Goal: Task Accomplishment & Management: Use online tool/utility

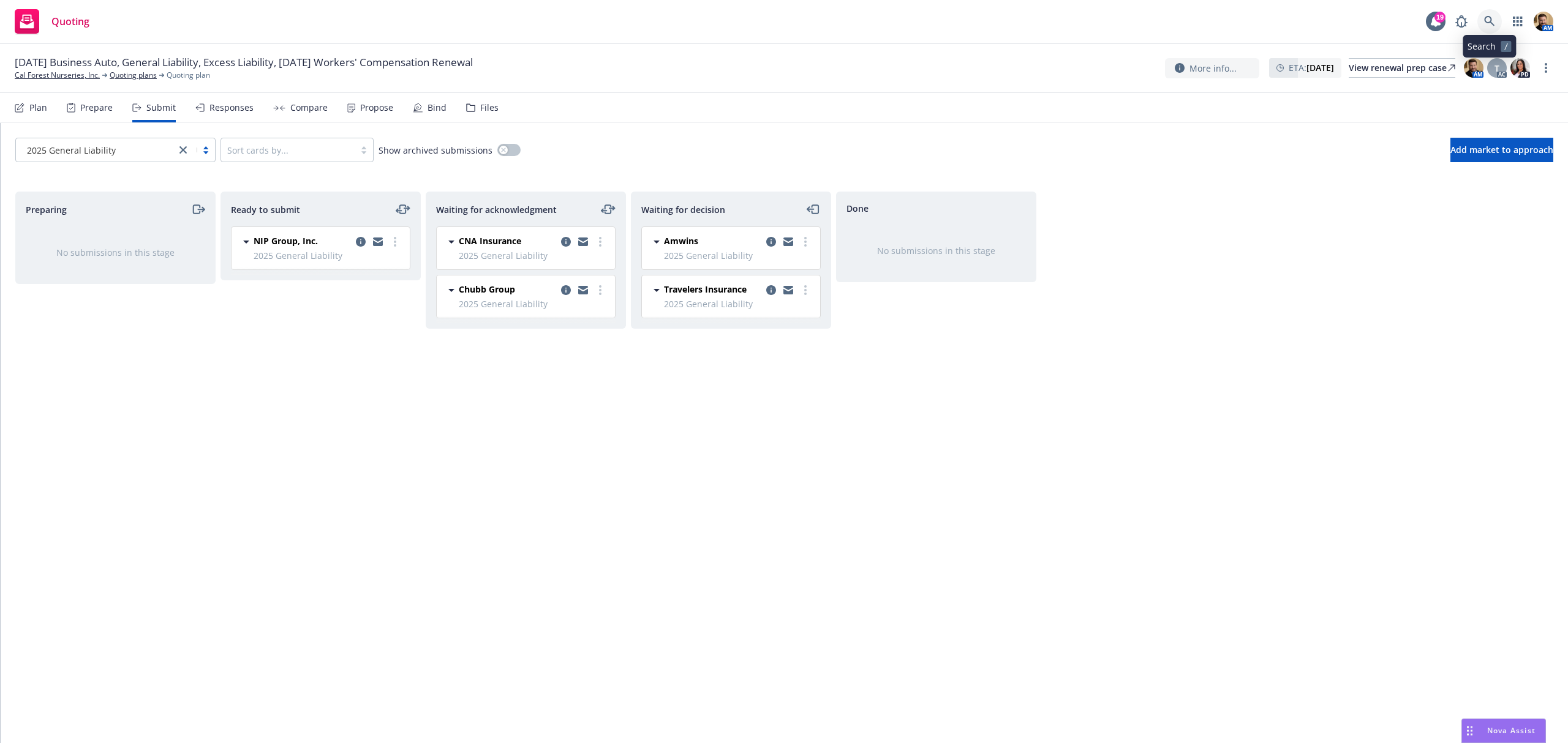
click at [1490, 11] on link at bounding box center [1489, 21] width 25 height 25
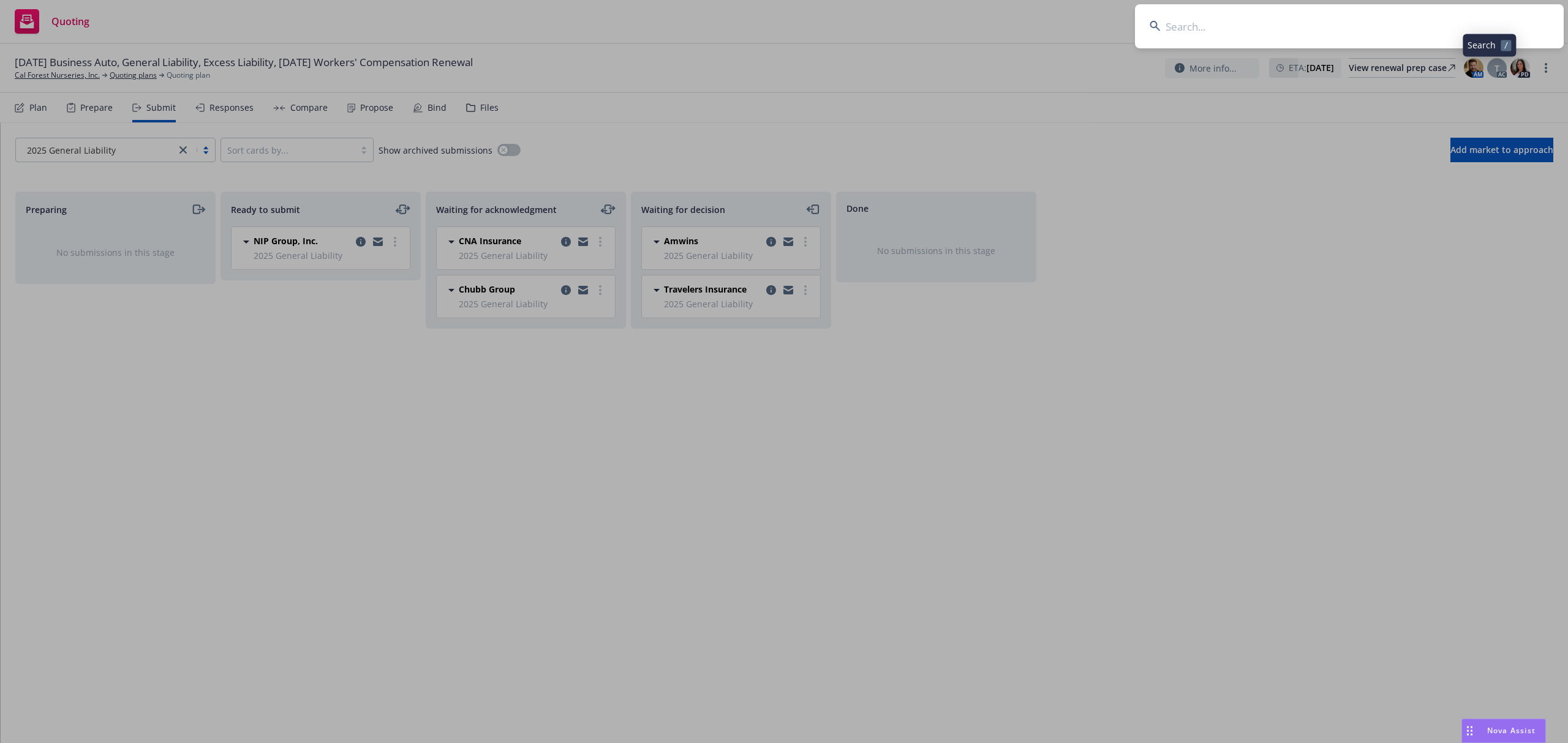
click at [1453, 29] on input at bounding box center [1349, 27] width 428 height 44
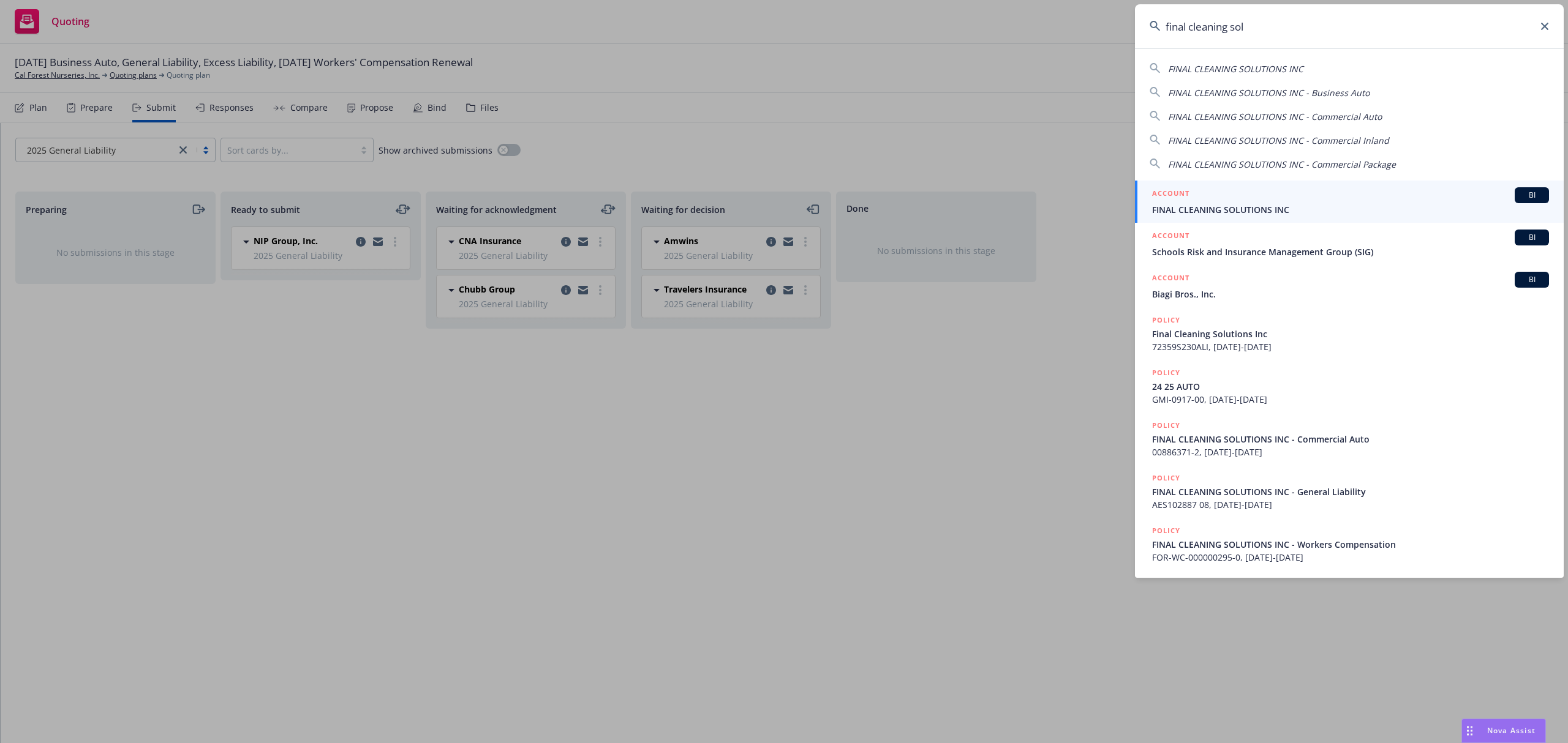
type input "final cleaning sol"
click at [1267, 205] on span "FINAL CLEANING SOLUTIONS INC" at bounding box center [1350, 210] width 397 height 13
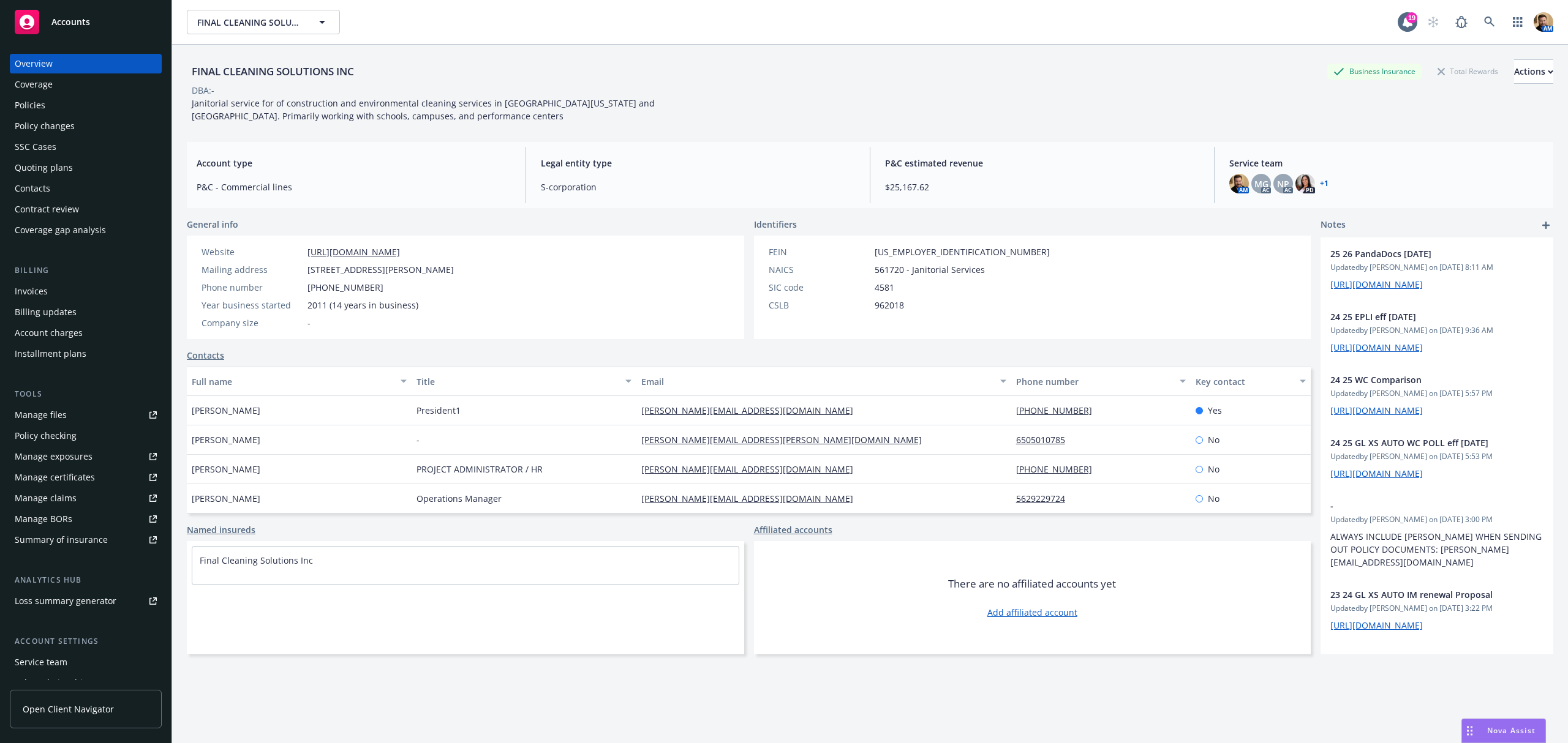
click at [54, 209] on div "Contract review" at bounding box center [47, 209] width 64 height 19
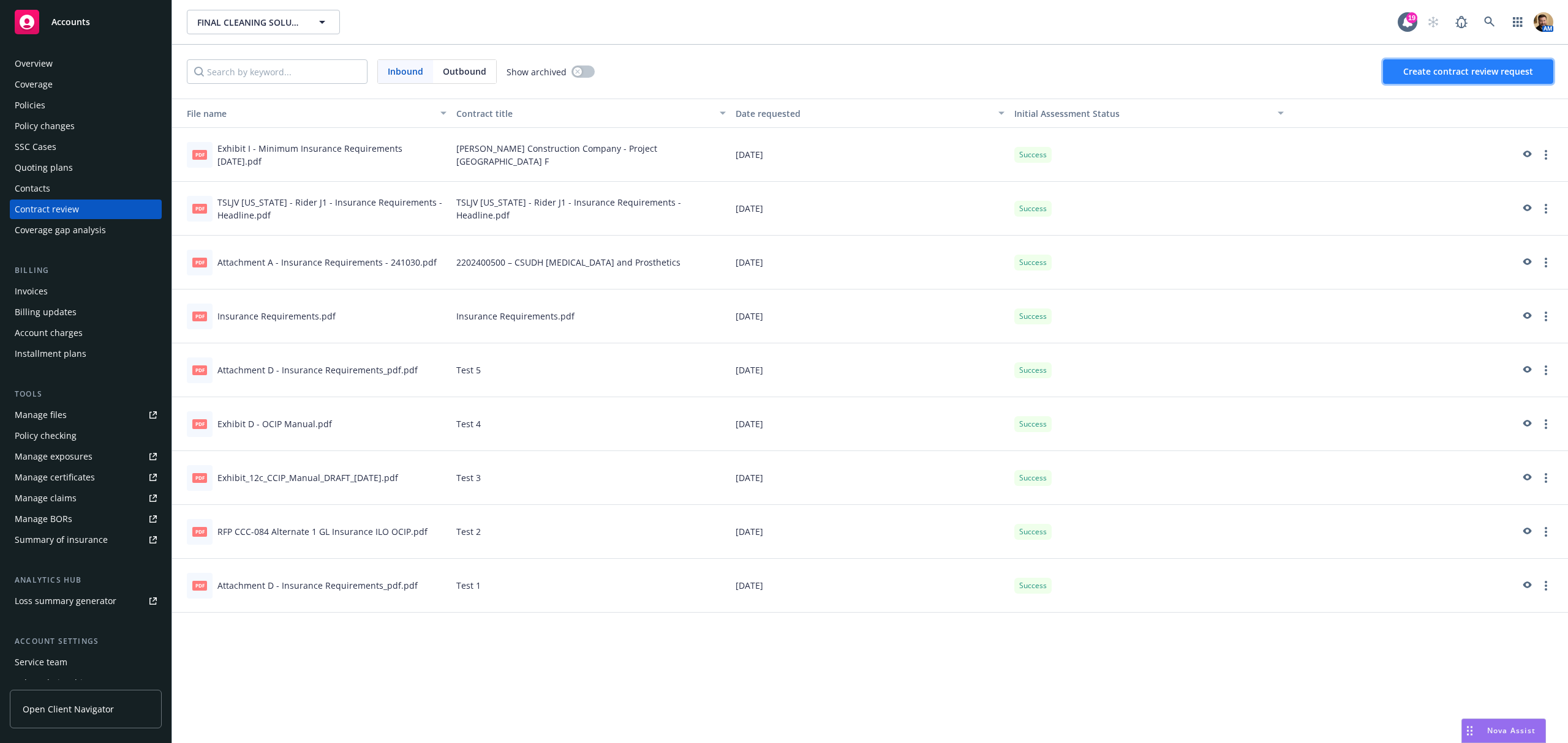
click at [1463, 68] on span "Create contract review request" at bounding box center [1468, 71] width 130 height 12
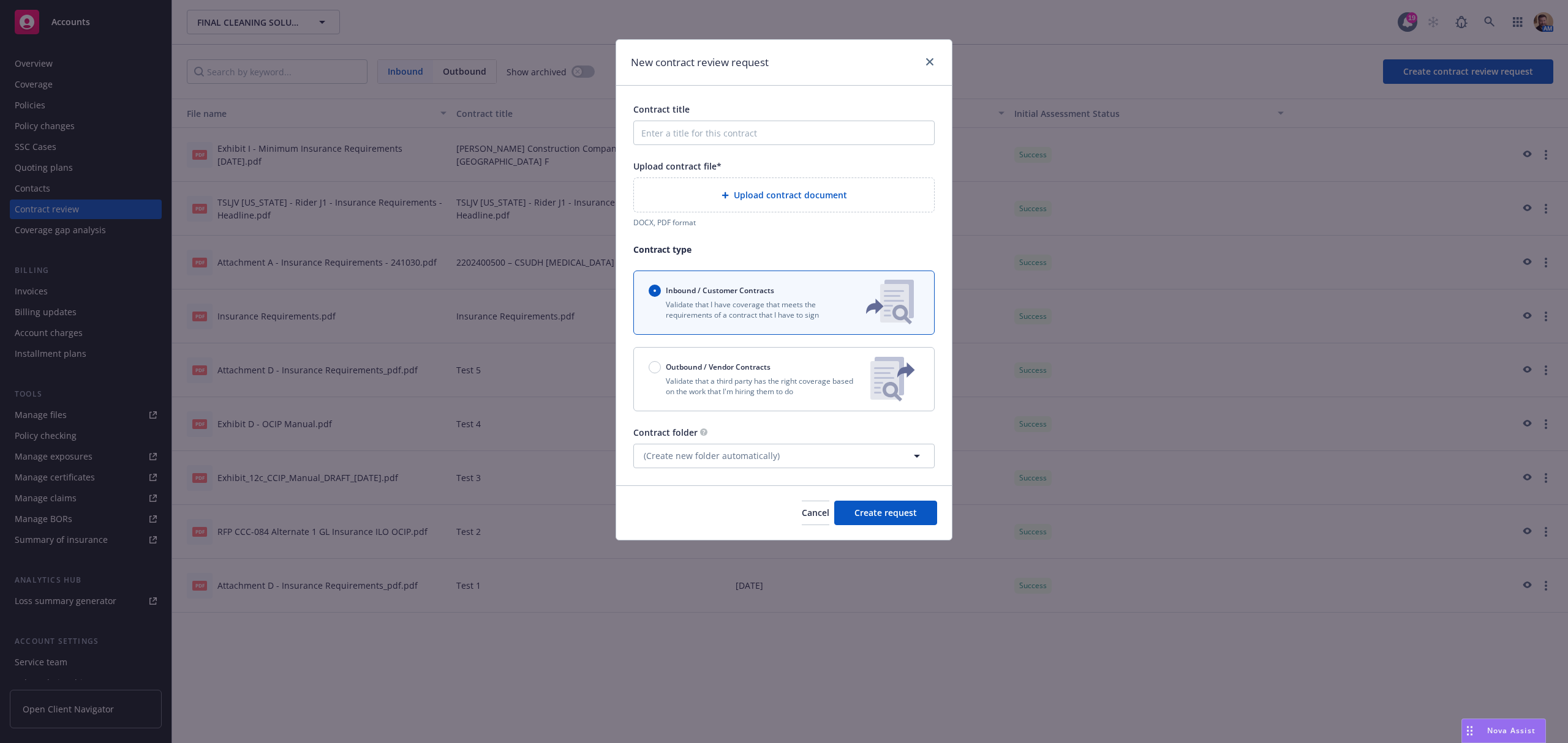
click at [792, 189] on span "Upload contract document" at bounding box center [790, 195] width 113 height 13
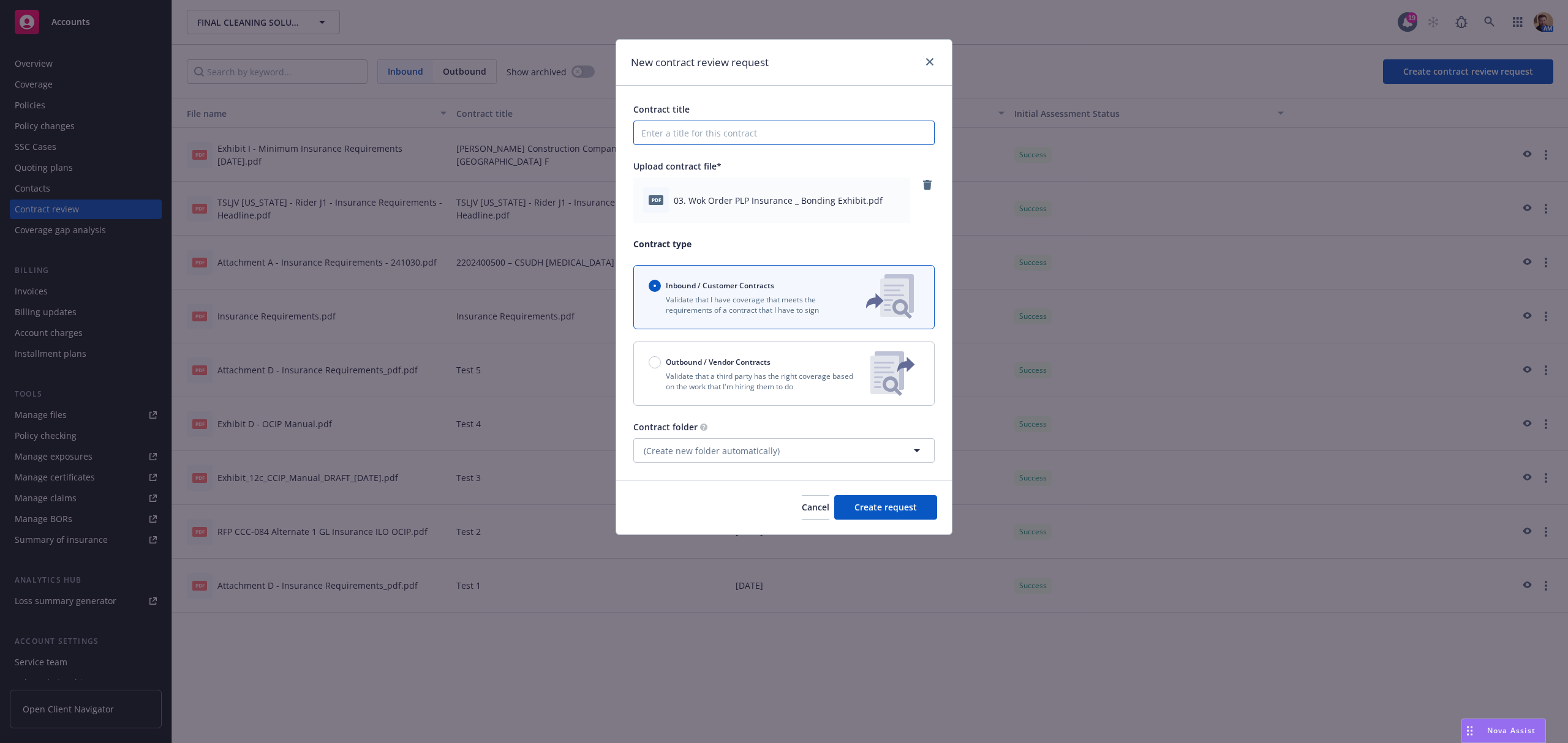
click at [765, 134] on input "Contract title" at bounding box center [783, 133] width 301 height 25
type input "PLP Insurance"
click at [885, 515] on button "Create request" at bounding box center [885, 507] width 103 height 25
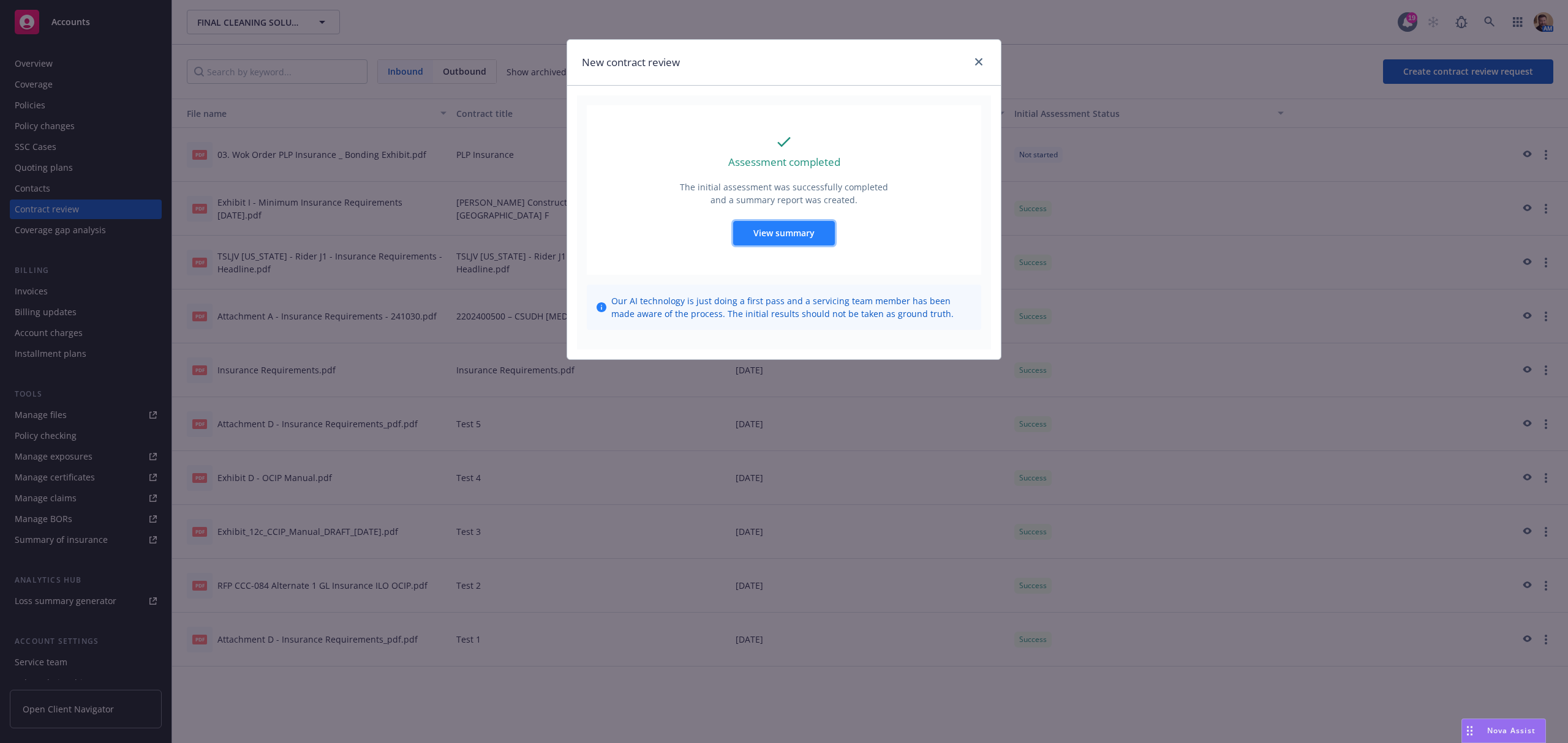
click at [791, 234] on span "View summary" at bounding box center [784, 233] width 61 height 12
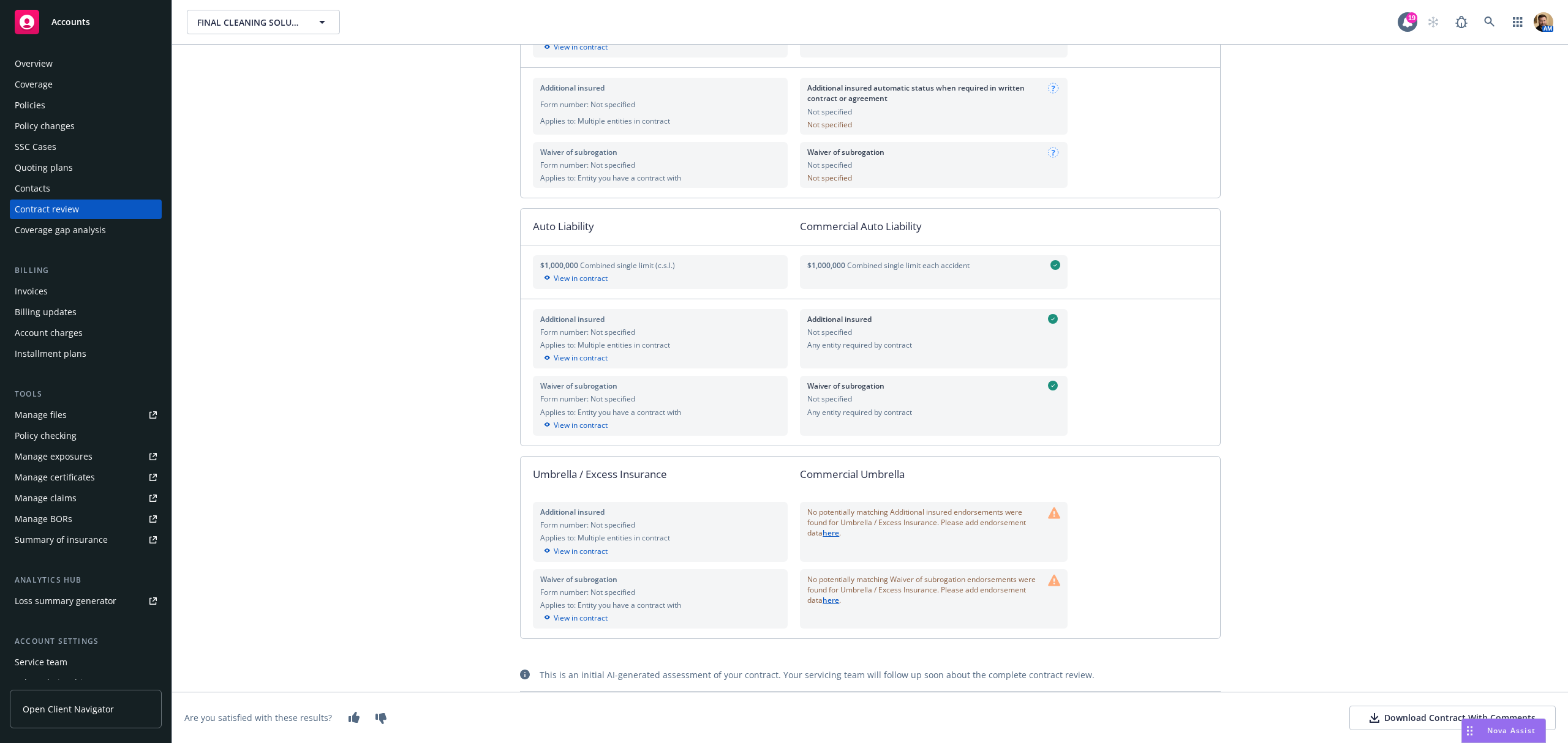
scroll to position [946, 0]
click at [378, 714] on icon at bounding box center [381, 718] width 11 height 11
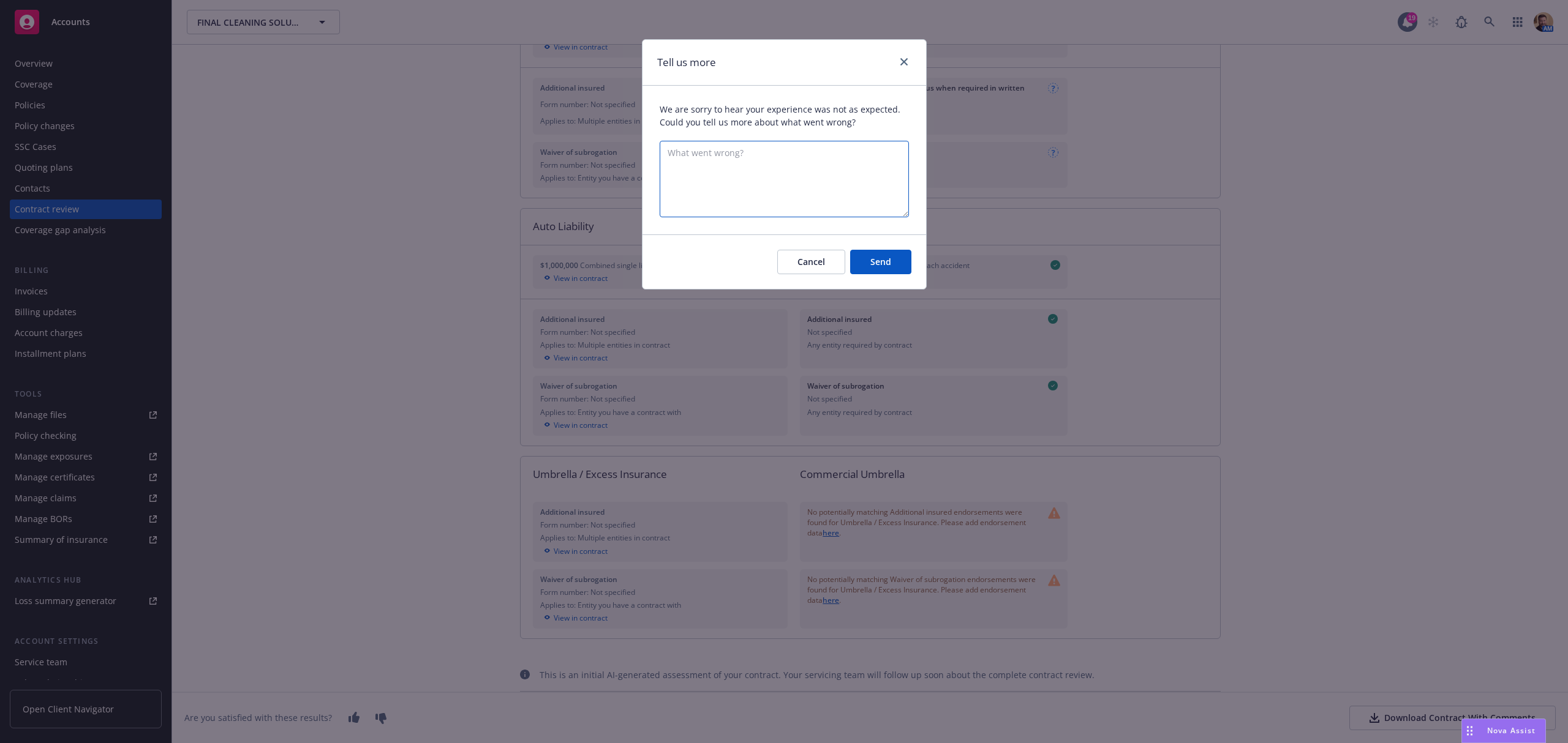
click at [781, 153] on textarea "What went wrong?" at bounding box center [784, 179] width 250 height 76
click at [806, 175] on textarea "You've confused the insurance being provided by the OCIP with what is being req…" at bounding box center [784, 179] width 250 height 76
click at [839, 179] on textarea "You've confused the insurance being provided by the OCIP with what is being req…" at bounding box center [784, 179] width 250 height 76
type textarea "You've confused the insurance being provided by the OCIP with what is being req…"
click at [902, 251] on button "Send" at bounding box center [881, 261] width 61 height 25
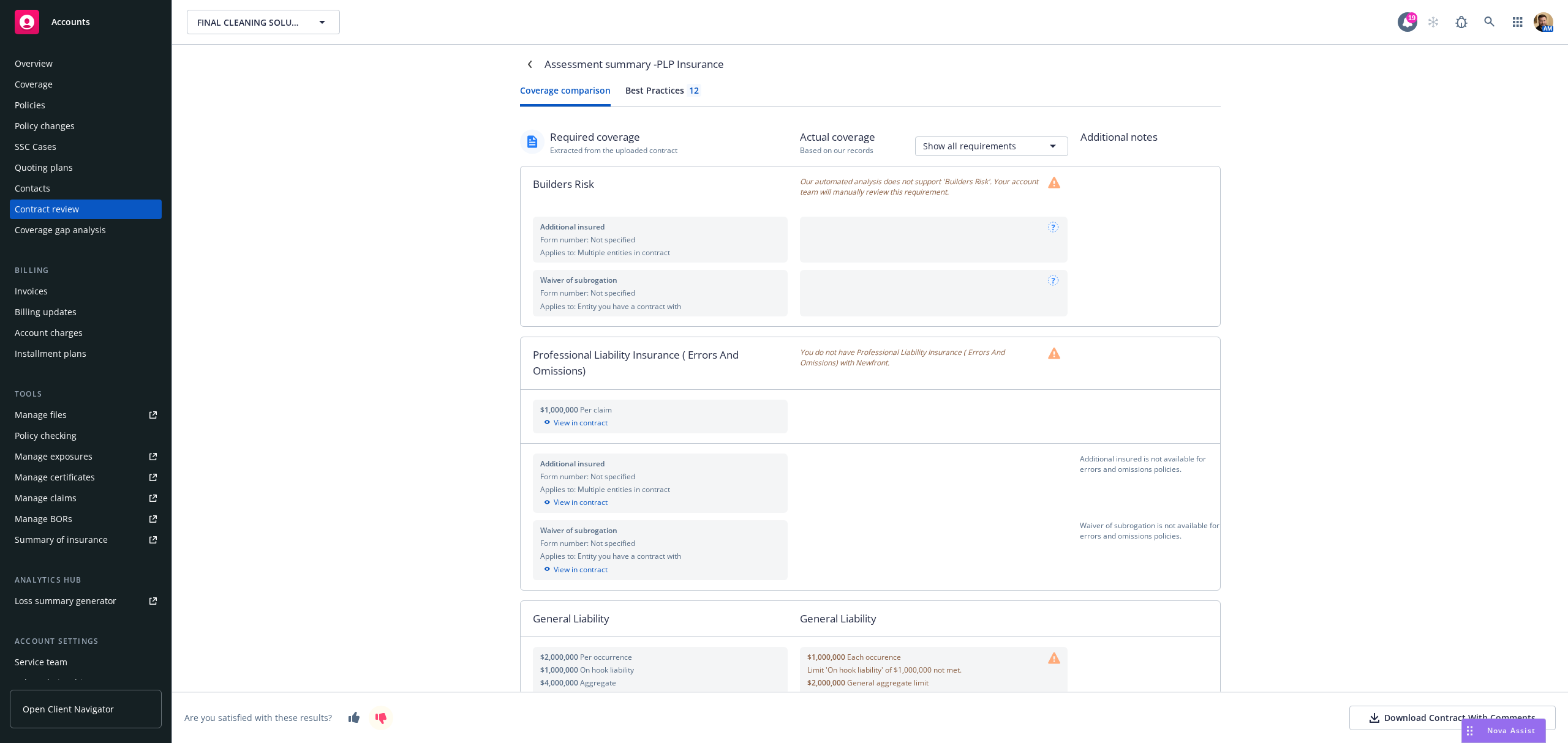
scroll to position [0, 0]
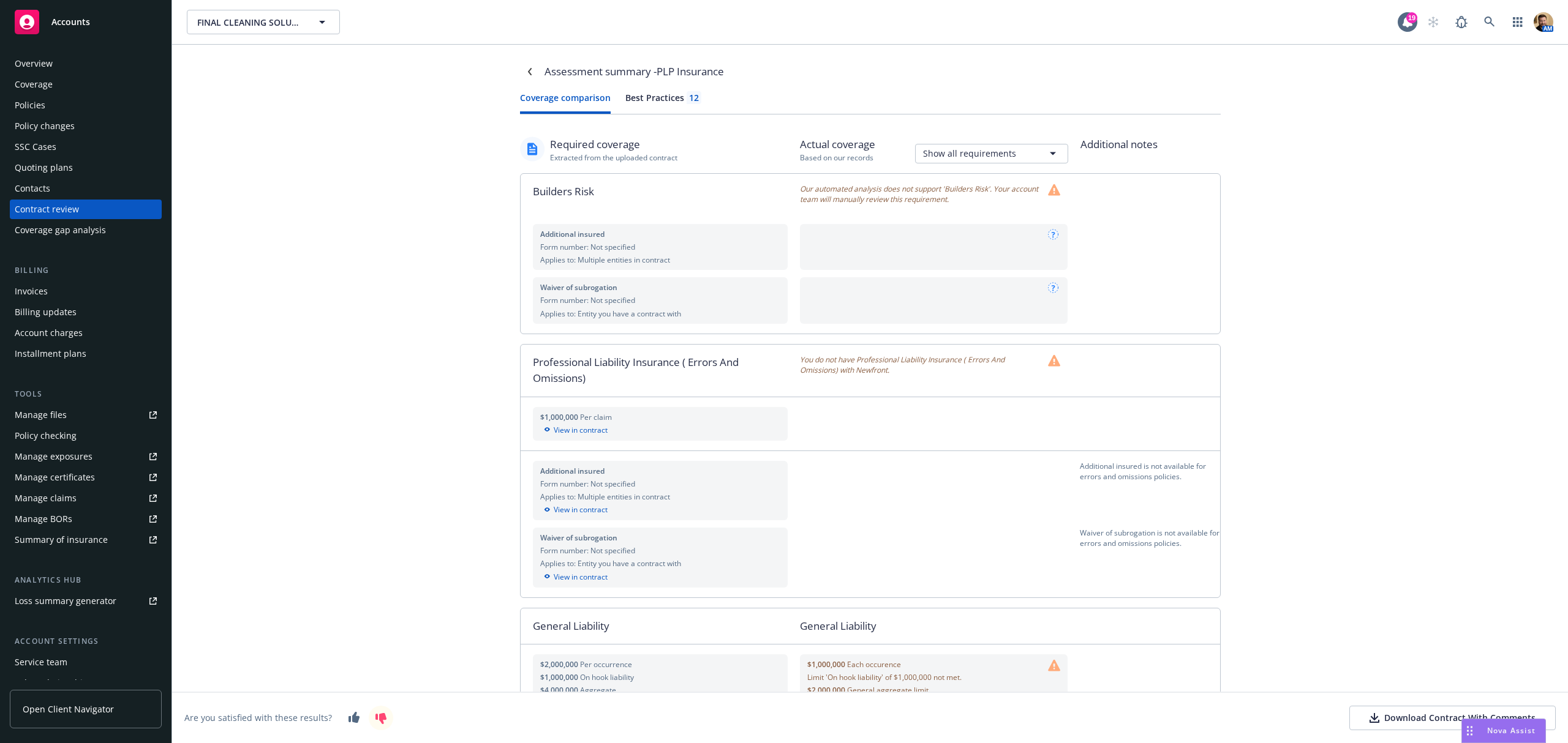
click at [571, 72] on div "Assessment summary - PLP Insurance" at bounding box center [634, 71] width 180 height 16
click at [526, 72] on icon "Navigate back" at bounding box center [530, 72] width 7 height 7
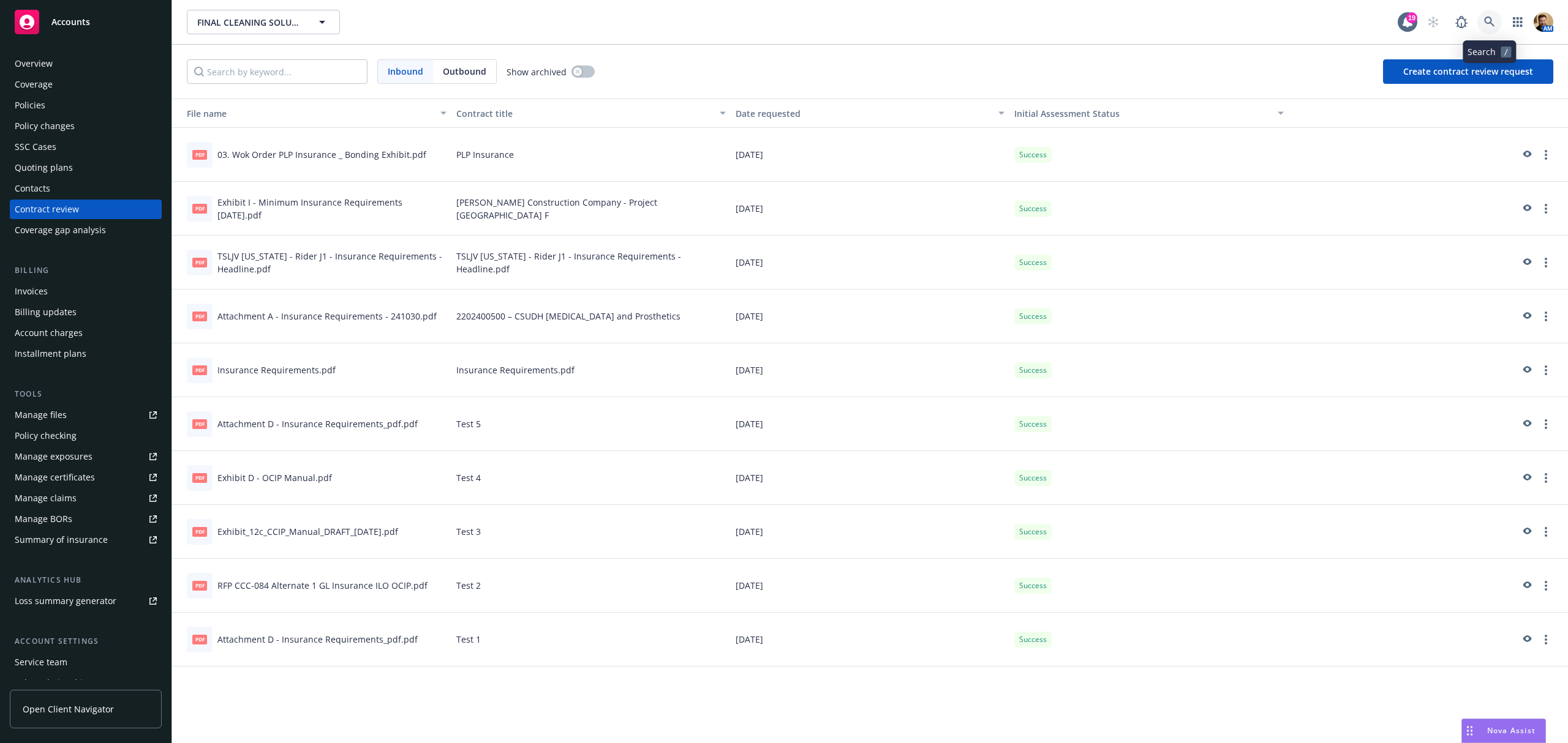
click at [1487, 23] on icon at bounding box center [1489, 21] width 10 height 10
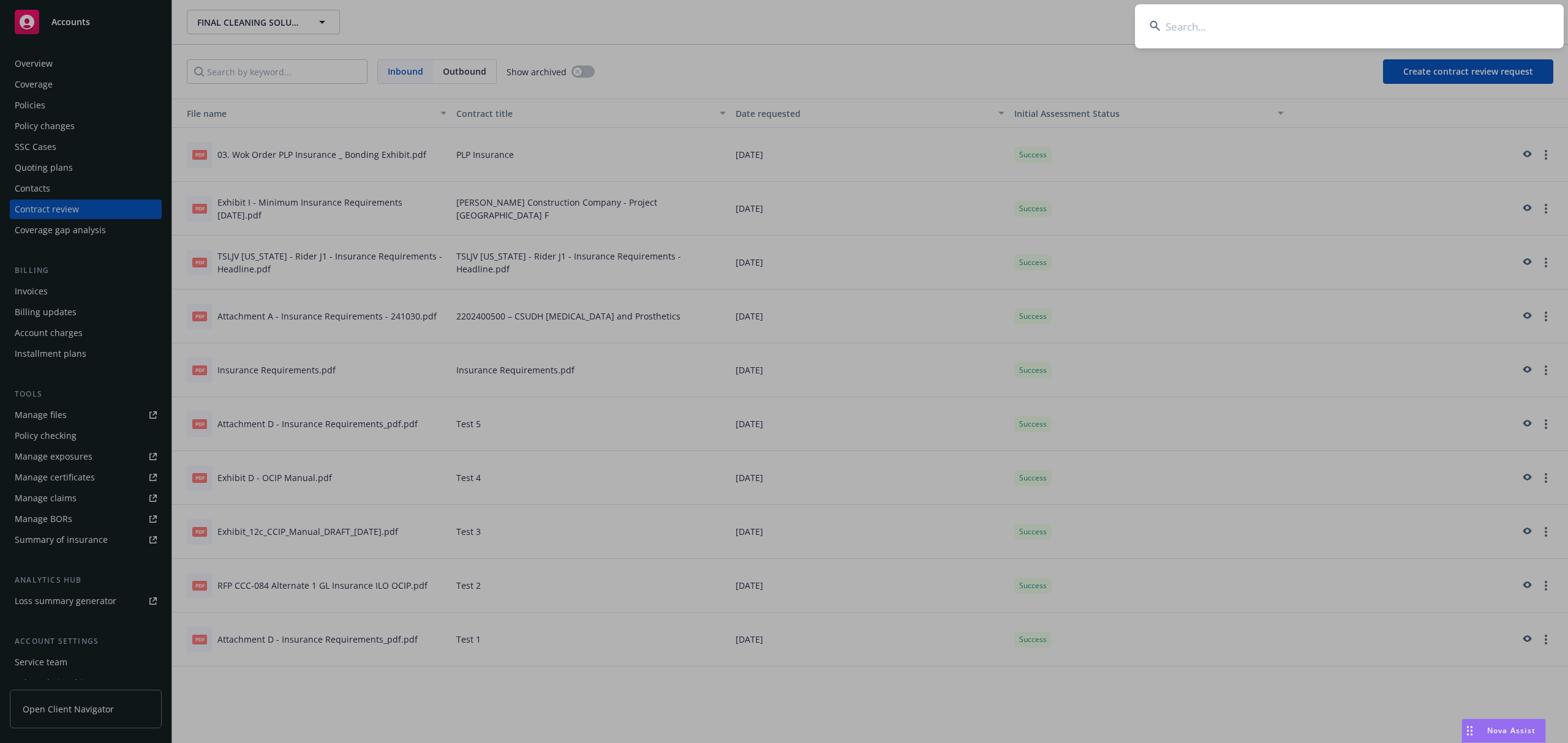
click at [1363, 28] on input at bounding box center [1349, 27] width 428 height 44
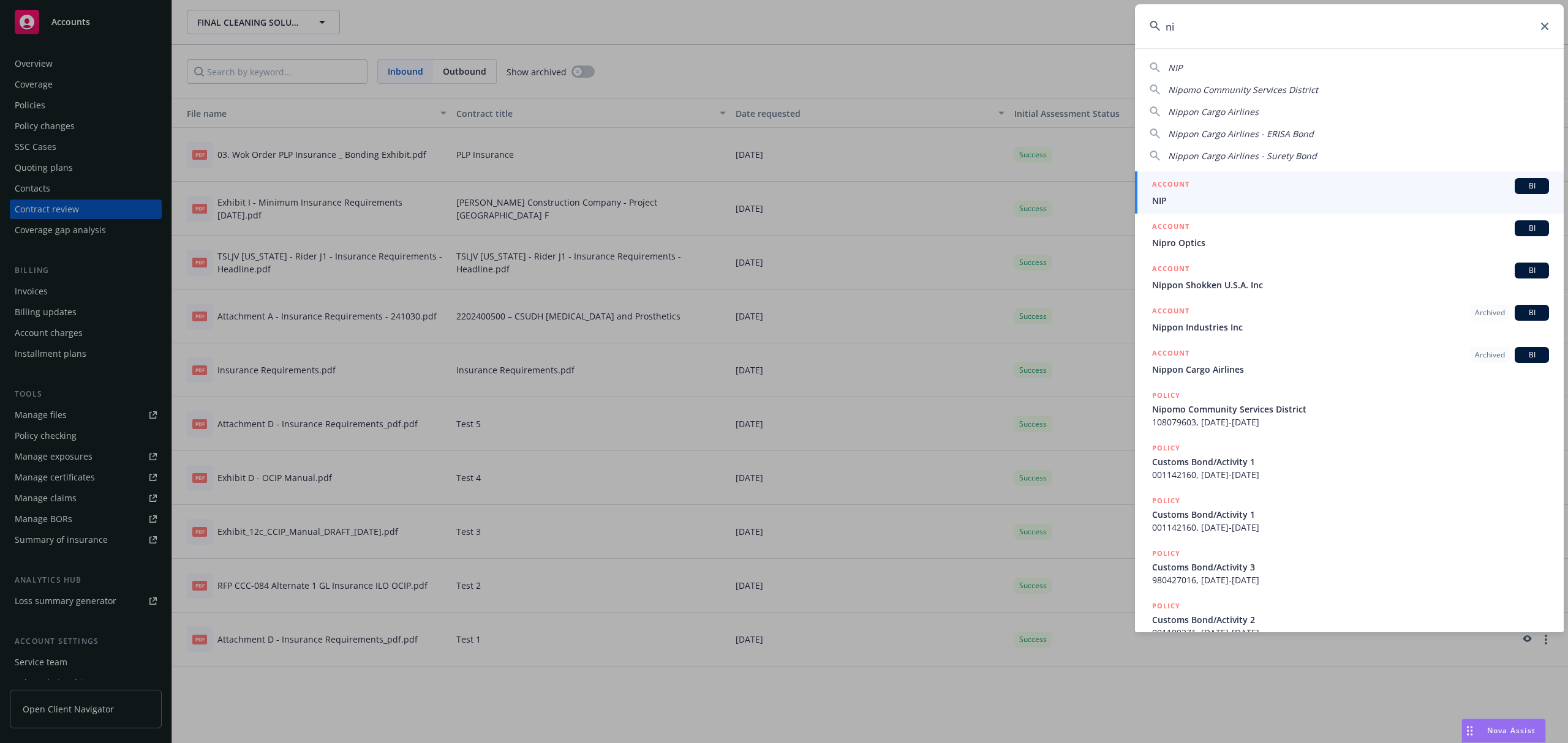
type input "n"
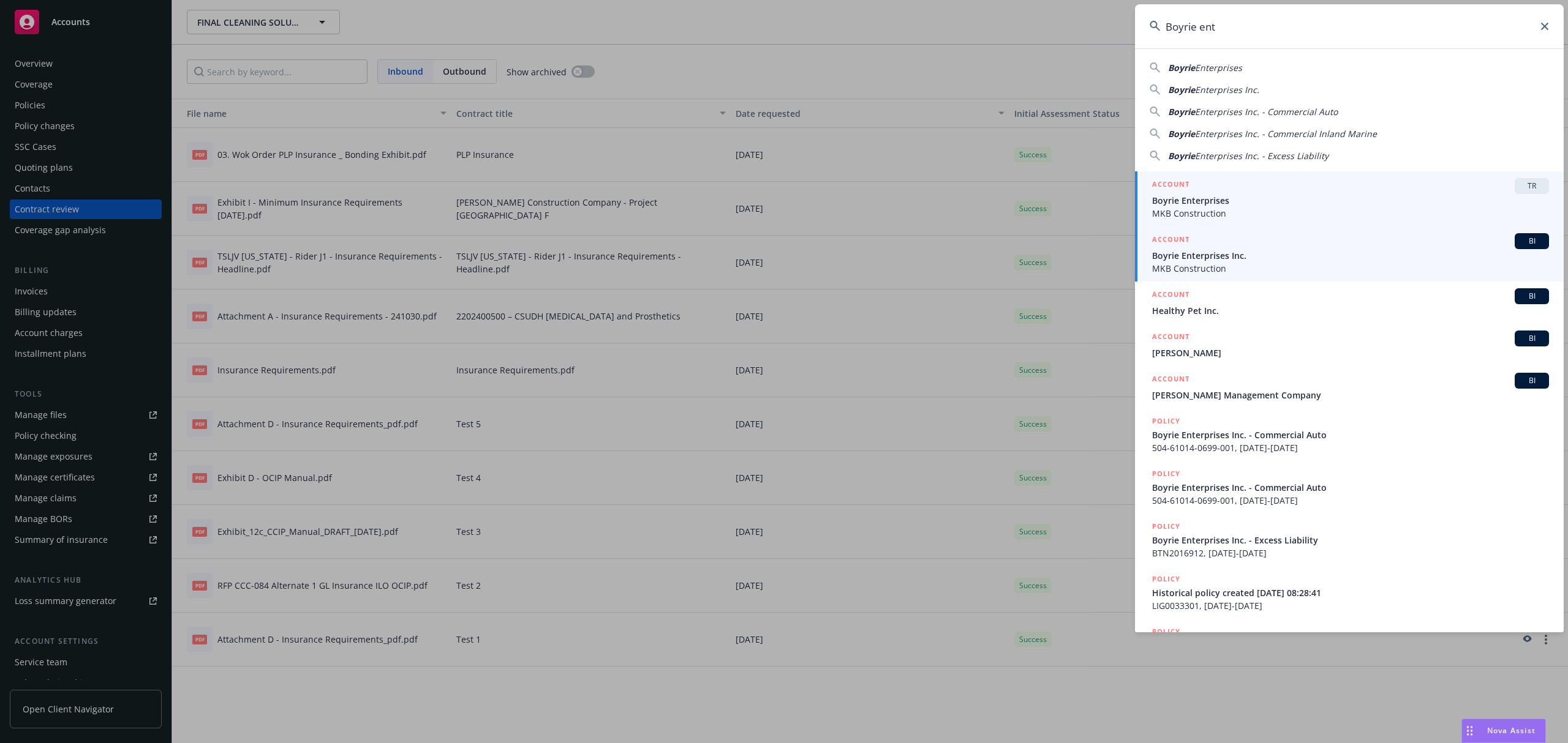
type input "Boyrie ent"
click at [1179, 268] on span "MKB Construction" at bounding box center [1350, 269] width 397 height 13
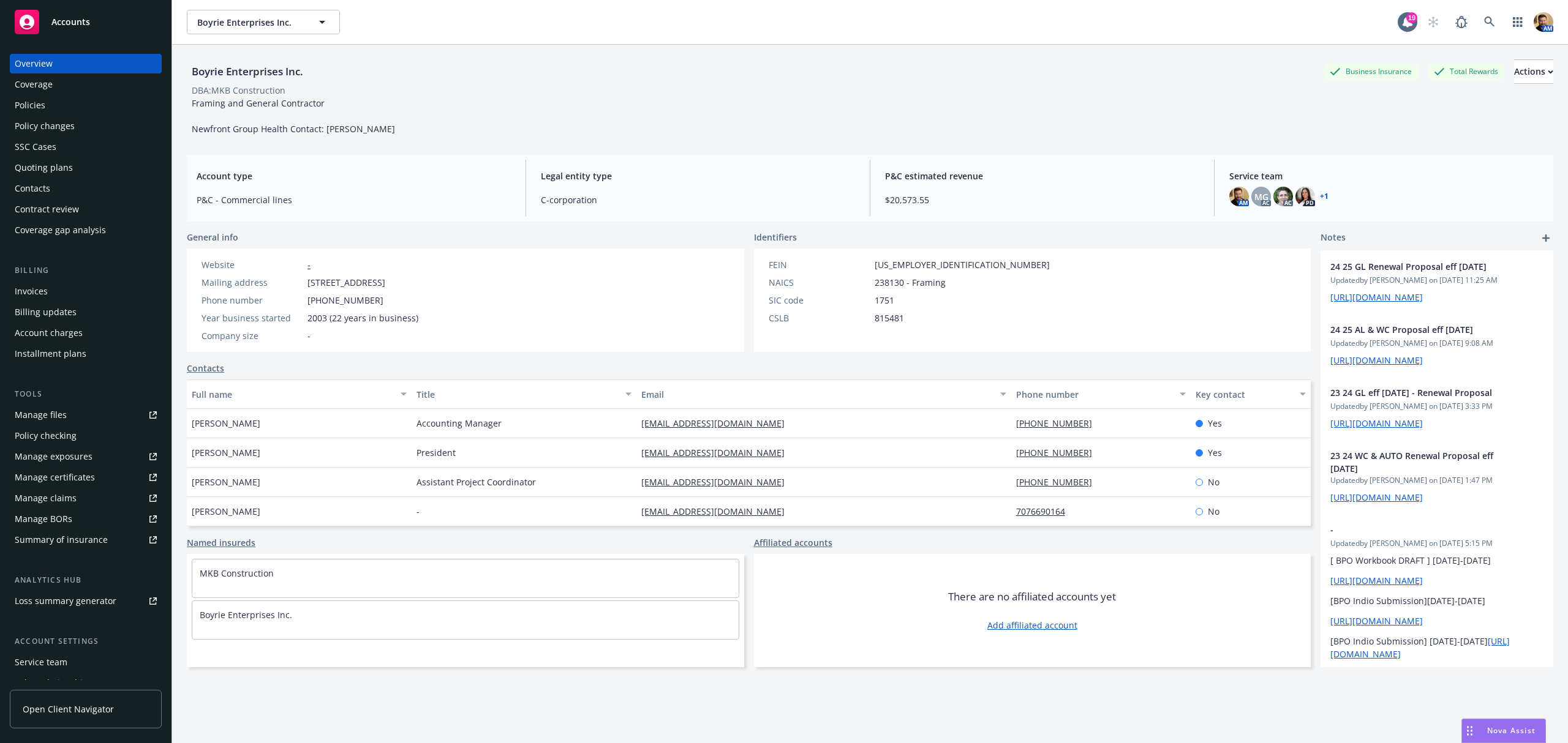
click at [48, 172] on div "Quoting plans" at bounding box center [43, 168] width 58 height 19
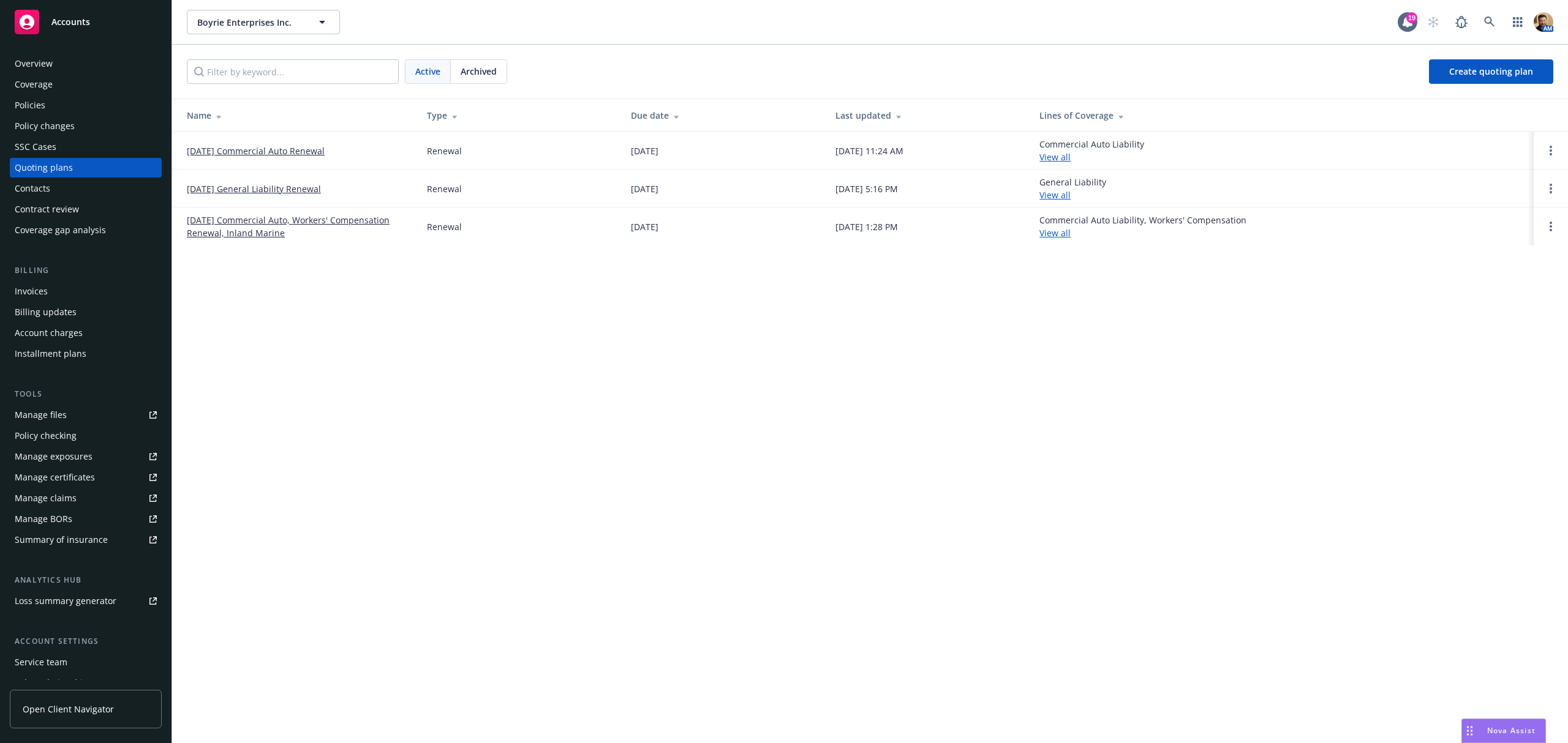
click at [472, 68] on span "Archived" at bounding box center [478, 71] width 36 height 13
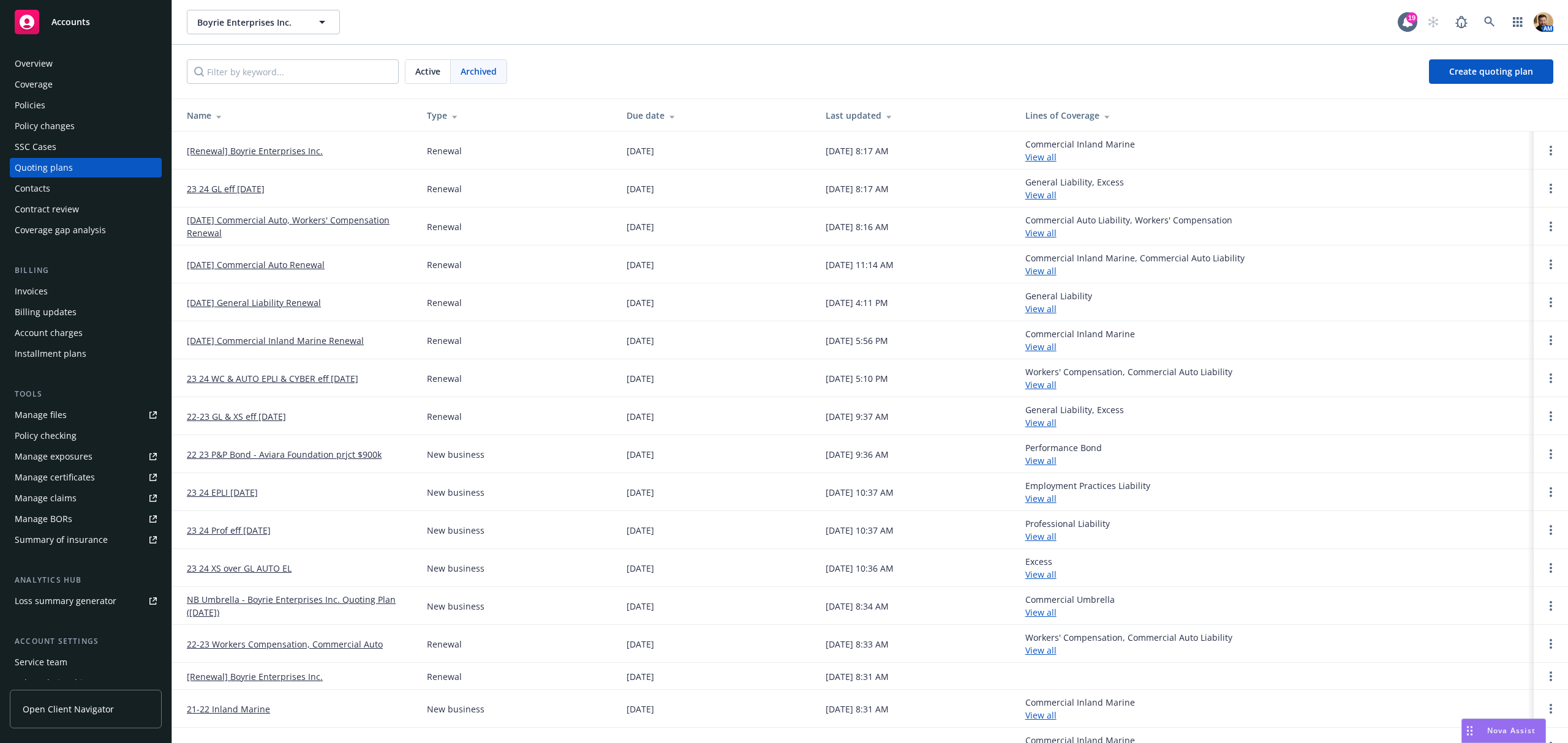
click at [430, 75] on span "Active" at bounding box center [427, 71] width 25 height 13
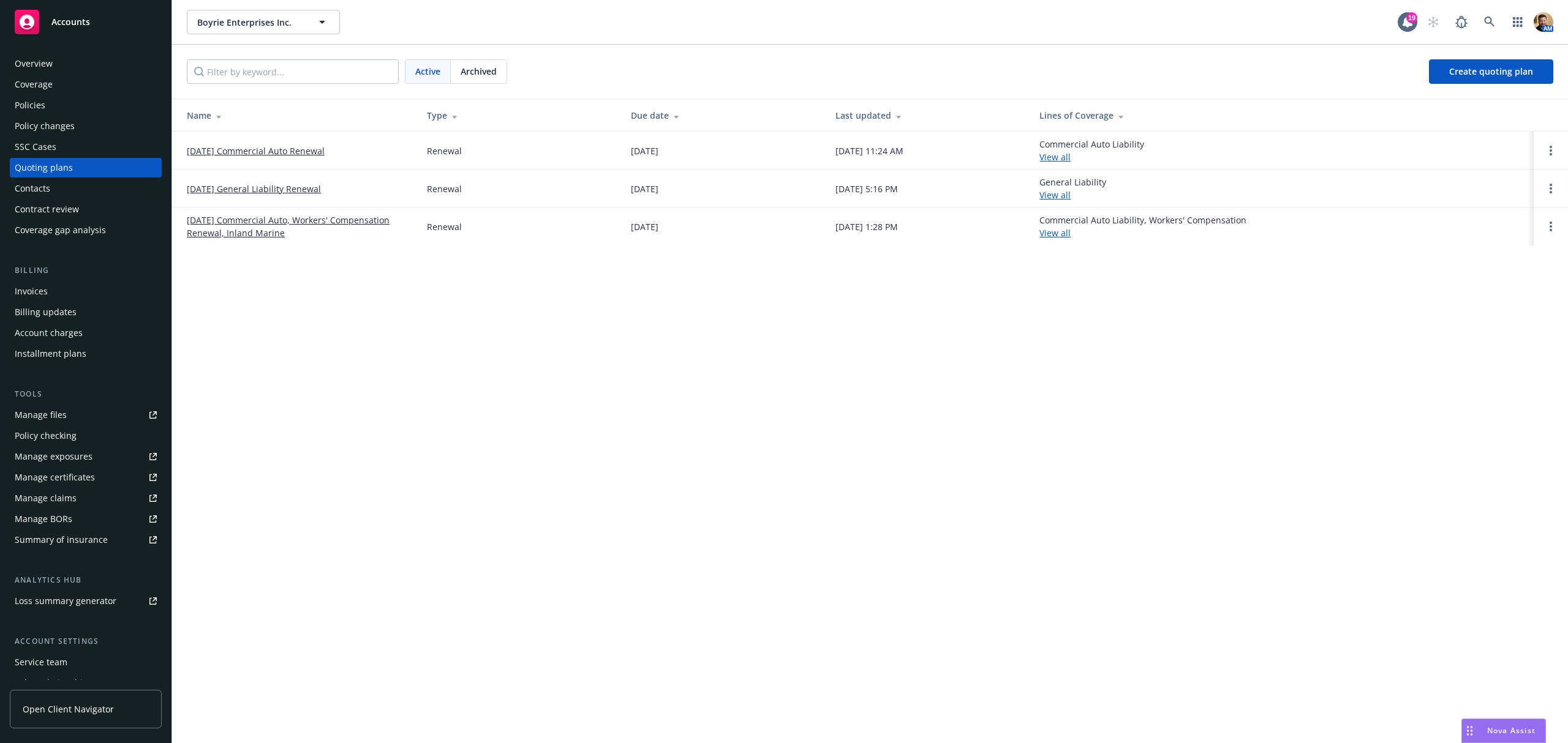
click at [493, 71] on span "Archived" at bounding box center [478, 71] width 36 height 13
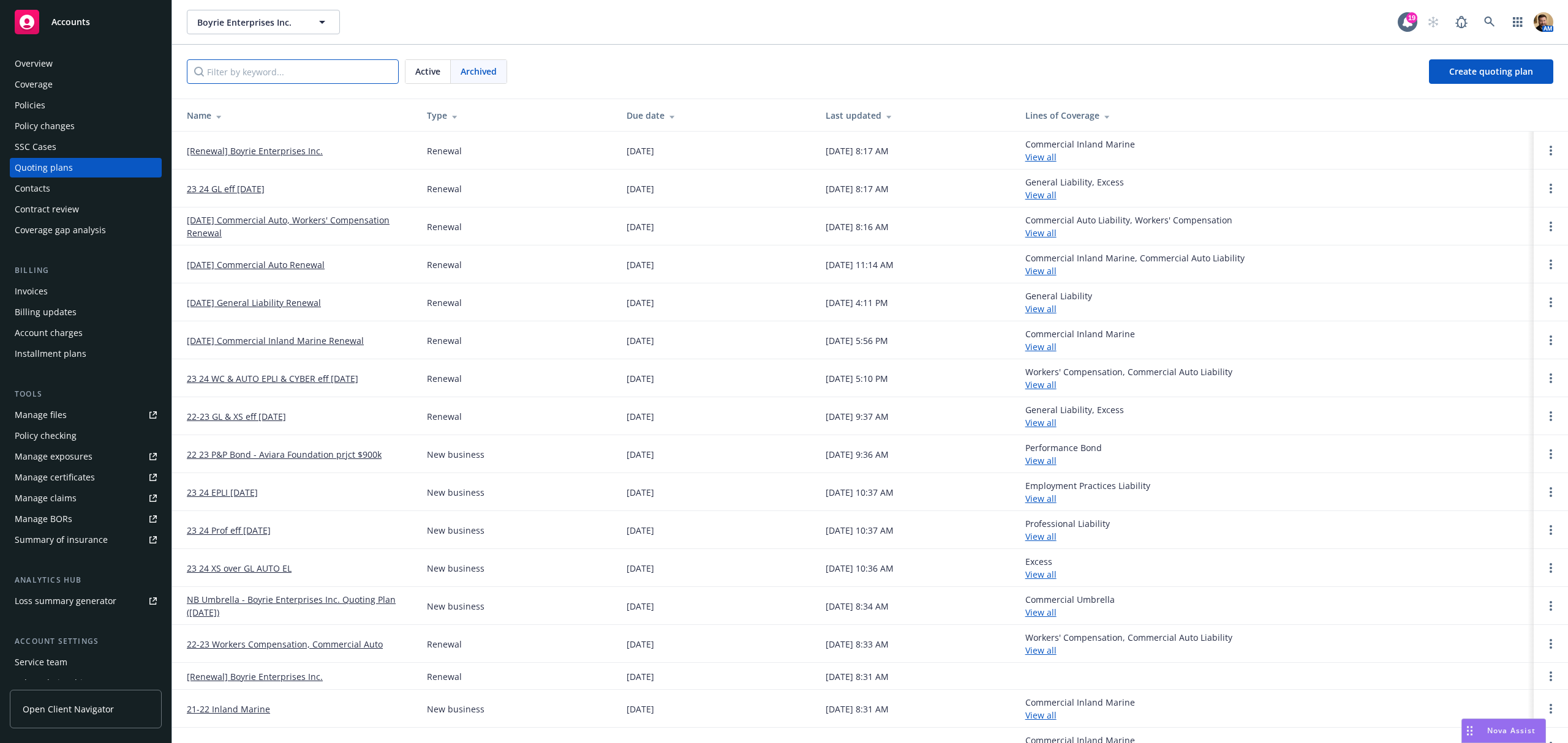
click at [294, 81] on input "Filter by keyword..." at bounding box center [293, 71] width 212 height 25
click at [638, 109] on div "Due date" at bounding box center [716, 115] width 180 height 13
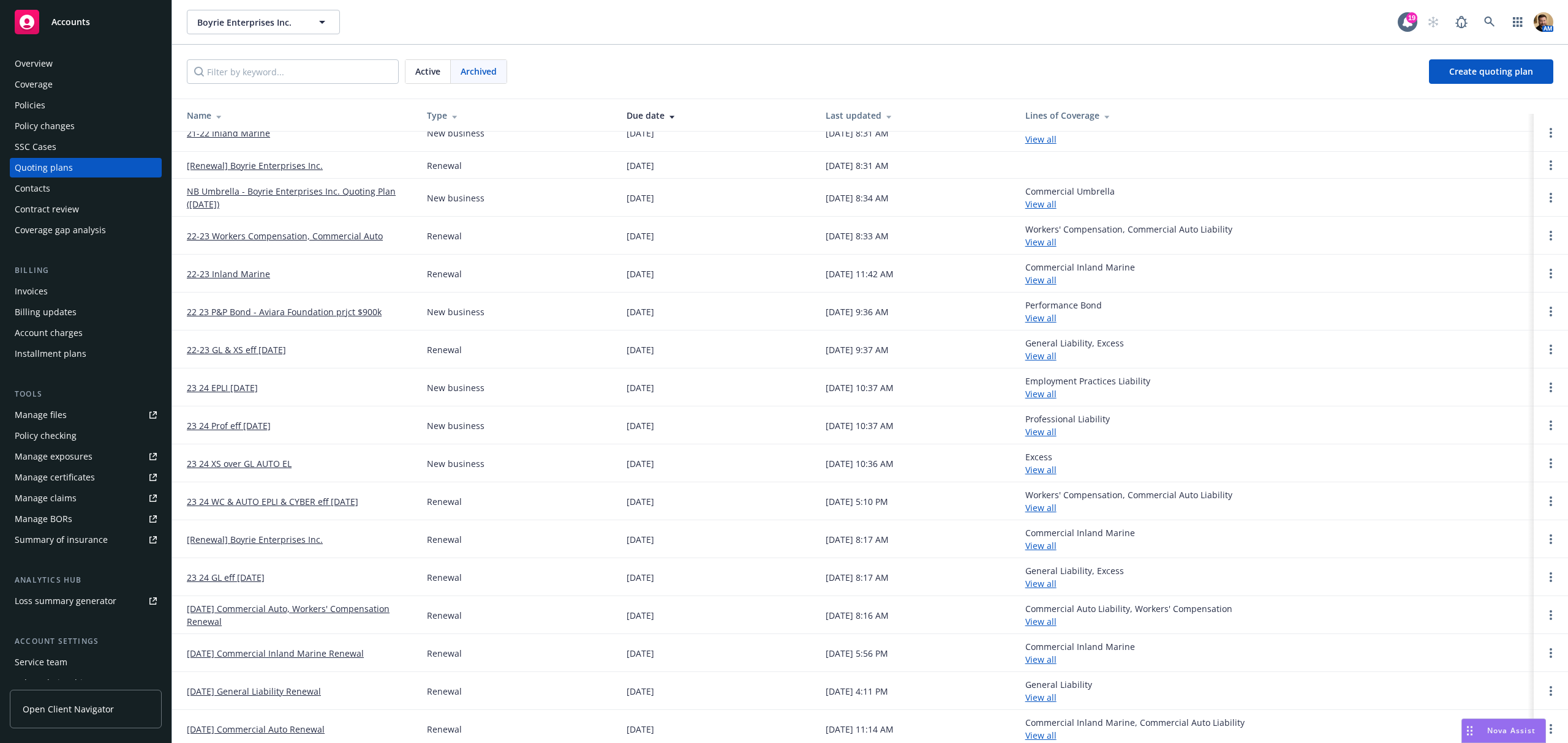
scroll to position [23, 0]
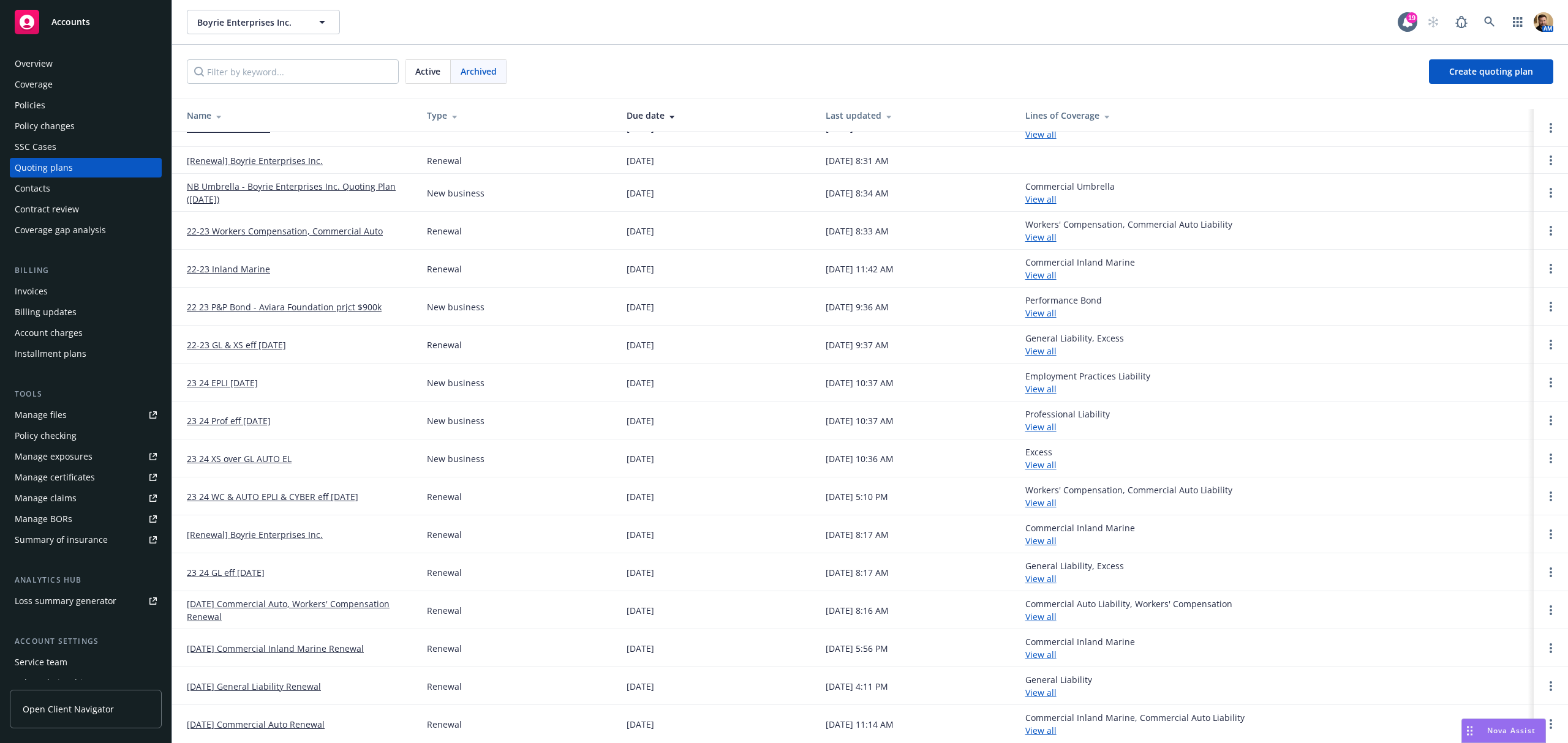
click at [264, 686] on link "11/04/24 General Liability Renewal" at bounding box center [254, 687] width 135 height 13
